Goal: Complete application form

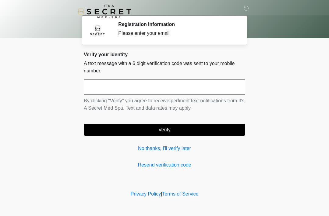
click at [149, 146] on link "No thanks, I'll verify later" at bounding box center [165, 148] width 162 height 7
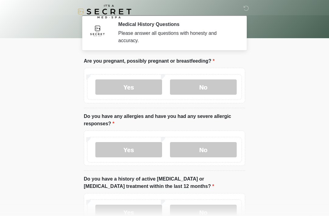
click at [202, 82] on label "No" at bounding box center [203, 86] width 67 height 15
click at [200, 148] on label "No" at bounding box center [203, 149] width 67 height 15
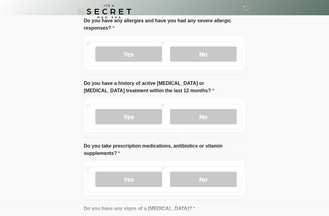
click at [196, 113] on label "No" at bounding box center [203, 116] width 67 height 15
click at [206, 185] on label "No" at bounding box center [203, 178] width 67 height 15
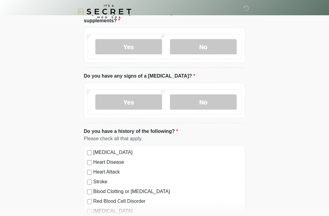
click at [192, 106] on label "No" at bounding box center [203, 101] width 67 height 15
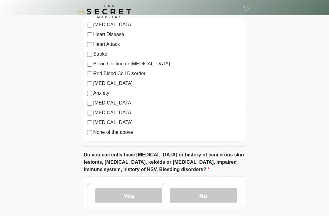
scroll to position [388, 0]
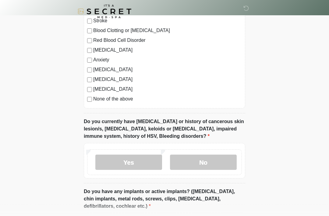
click at [175, 162] on label "No" at bounding box center [203, 162] width 67 height 15
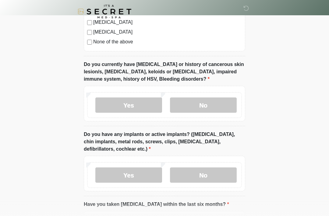
scroll to position [480, 0]
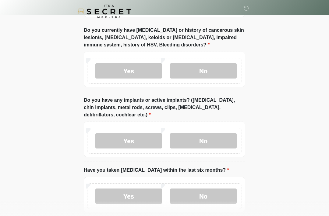
click at [196, 142] on label "No" at bounding box center [203, 140] width 67 height 15
click at [198, 201] on label "No" at bounding box center [203, 195] width 67 height 15
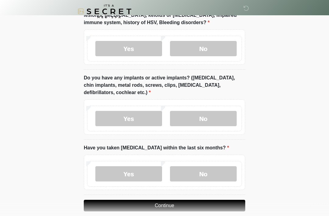
click at [171, 204] on button "Continue" at bounding box center [165, 206] width 162 height 12
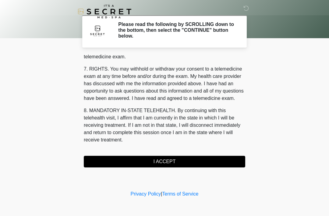
scroll to position [260, 0]
click at [158, 163] on button "I ACCEPT" at bounding box center [165, 162] width 162 height 12
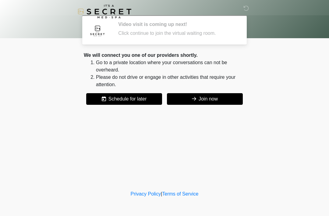
click at [188, 95] on button "Join now" at bounding box center [205, 99] width 76 height 12
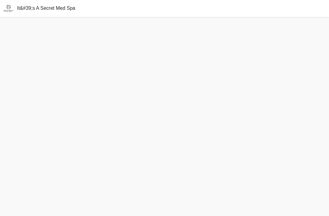
scroll to position [21, 0]
